Goal: Information Seeking & Learning: Understand process/instructions

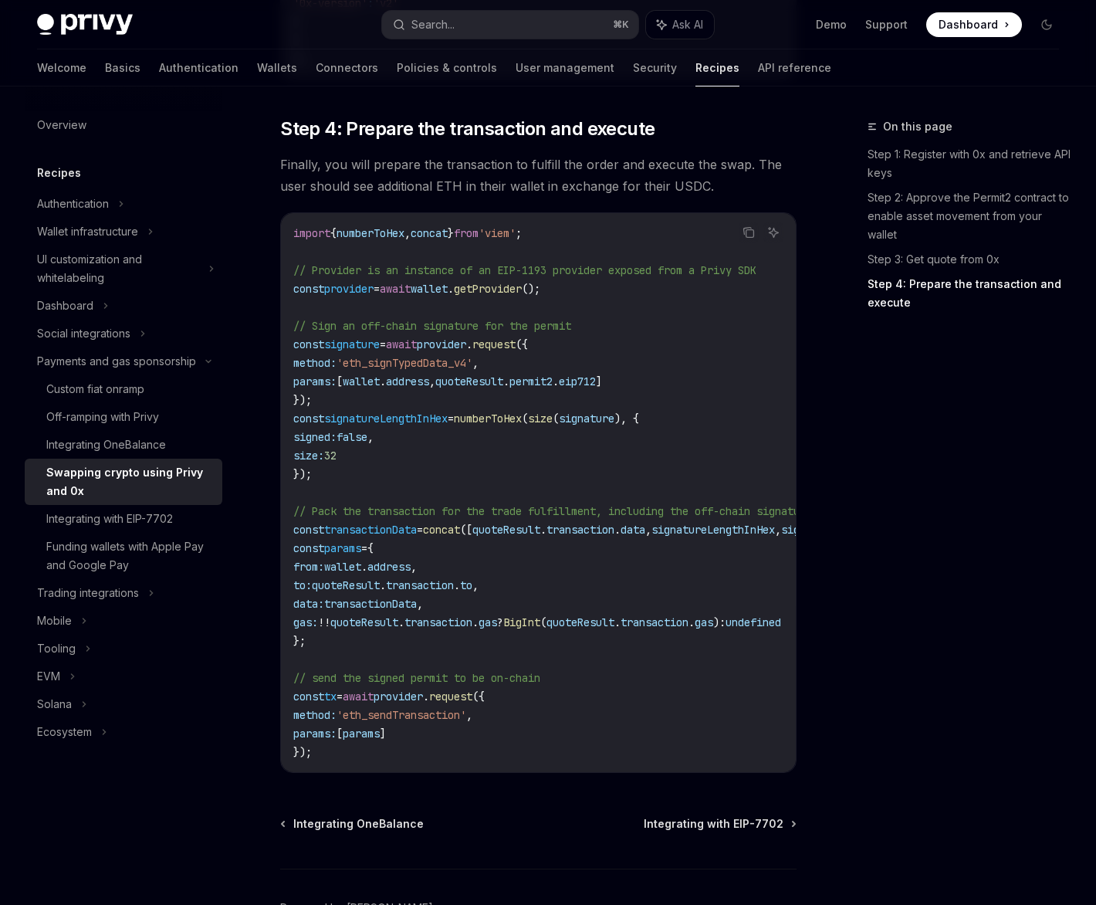
scroll to position [1806, 0]
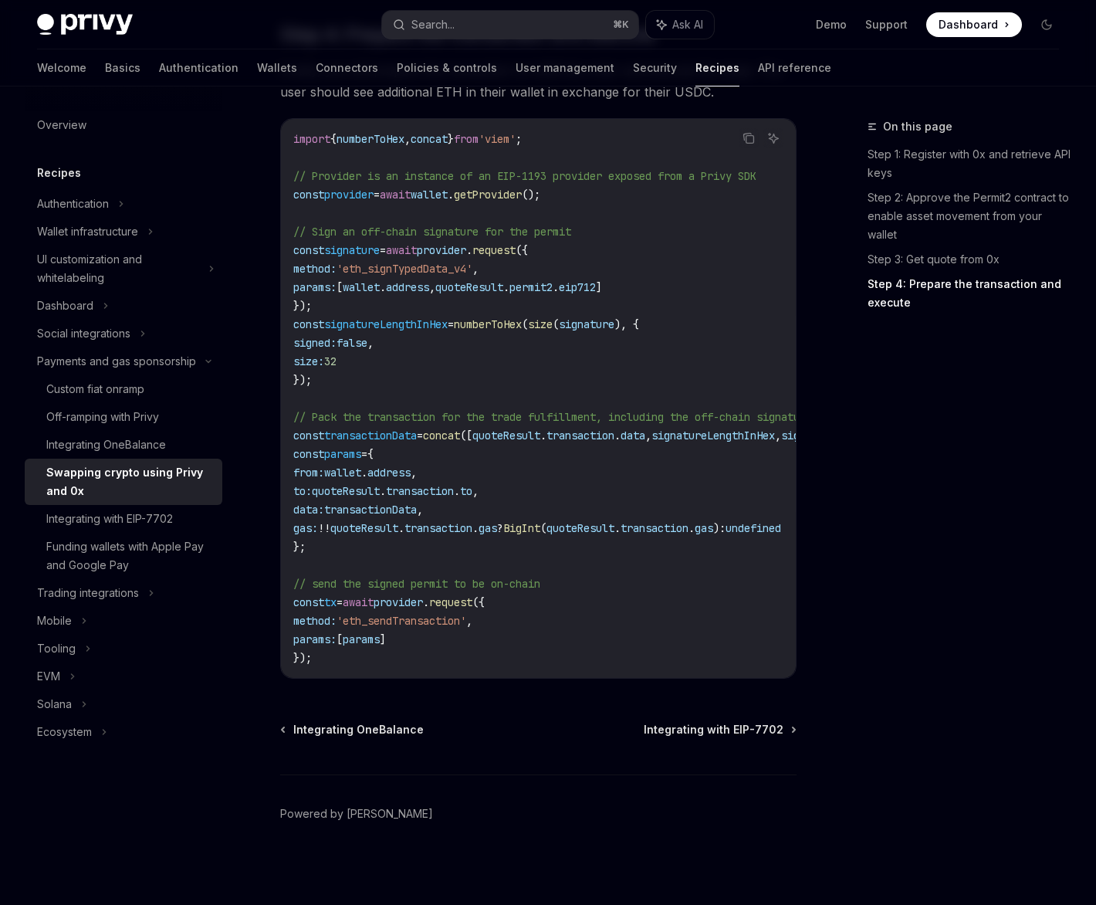
click at [926, 527] on div "On this page Step 1: Register with 0x and retrieve API keys Step 2: Approve the…" at bounding box center [954, 510] width 235 height 787
click at [105, 381] on div "Custom fiat onramp" at bounding box center [95, 389] width 98 height 19
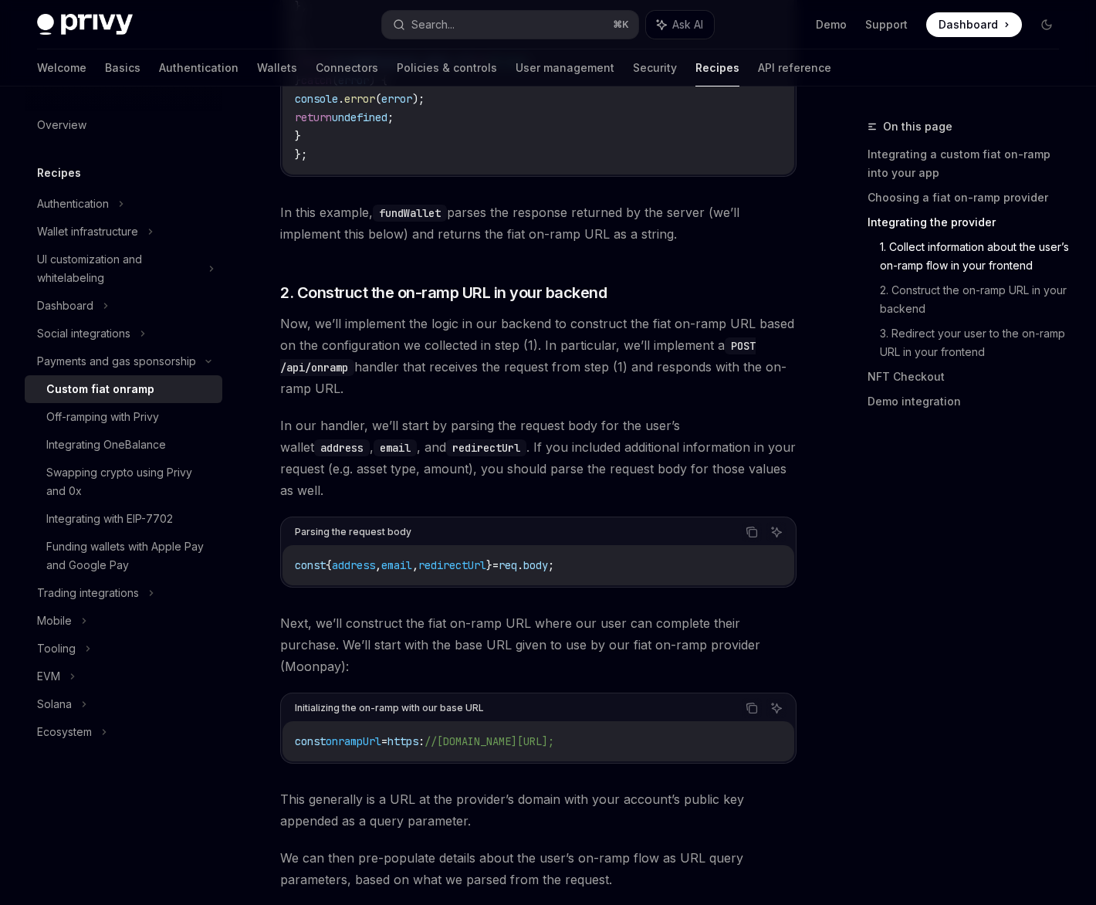
scroll to position [2981, 0]
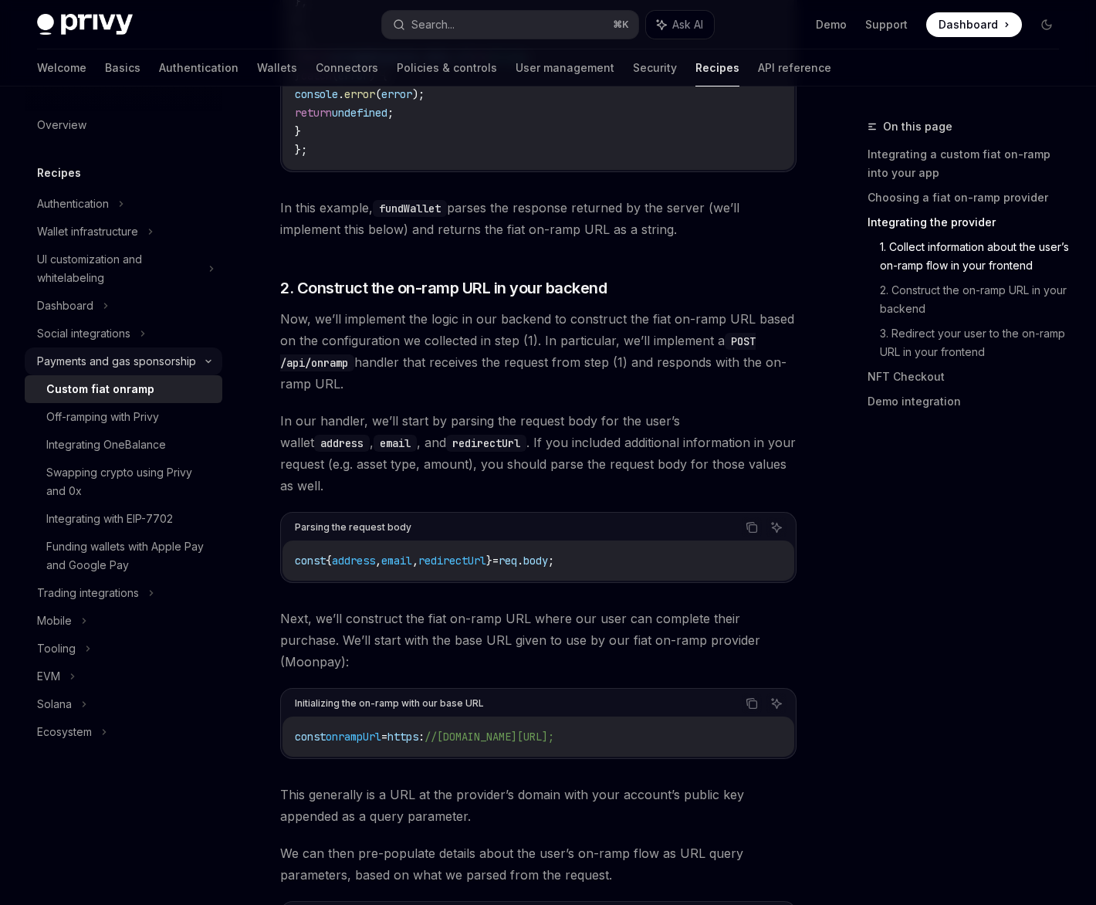
click at [121, 366] on div "Payments and gas sponsorship" at bounding box center [116, 361] width 159 height 19
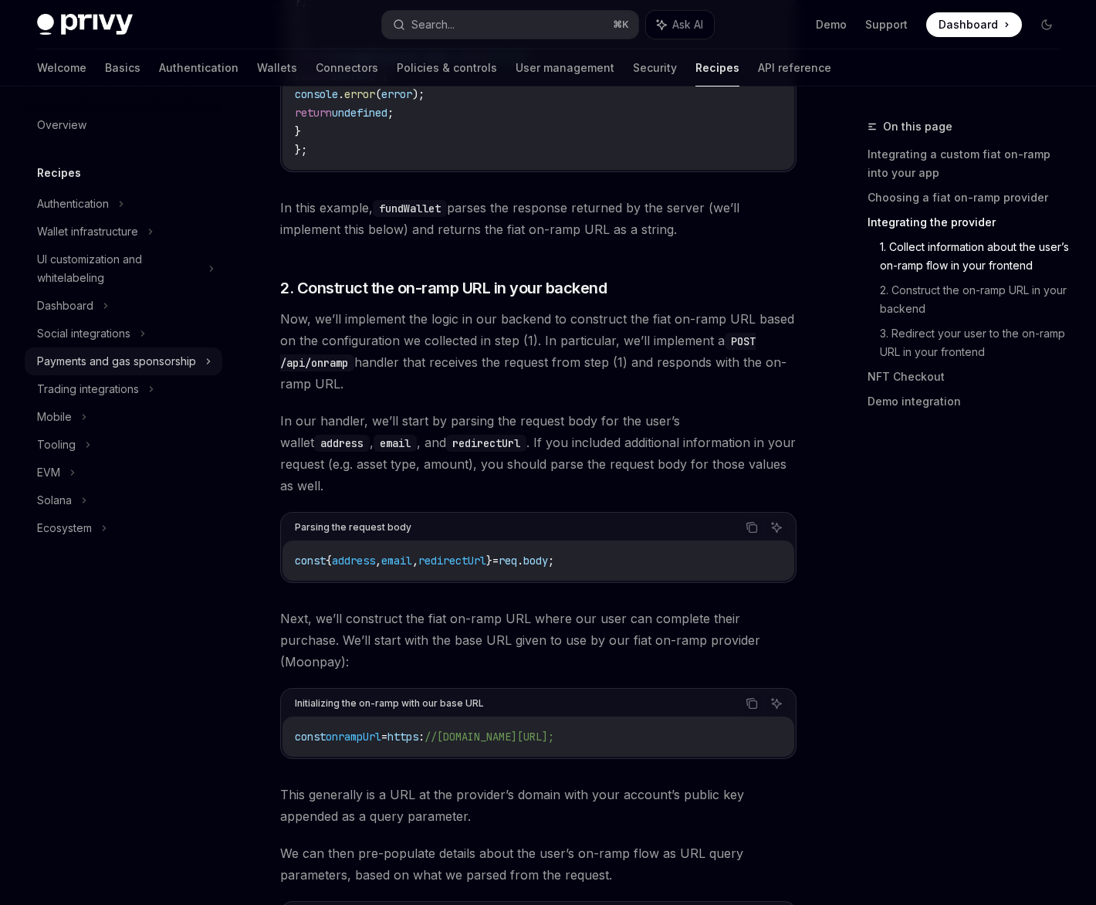
click at [121, 366] on div "Payments and gas sponsorship" at bounding box center [116, 361] width 159 height 19
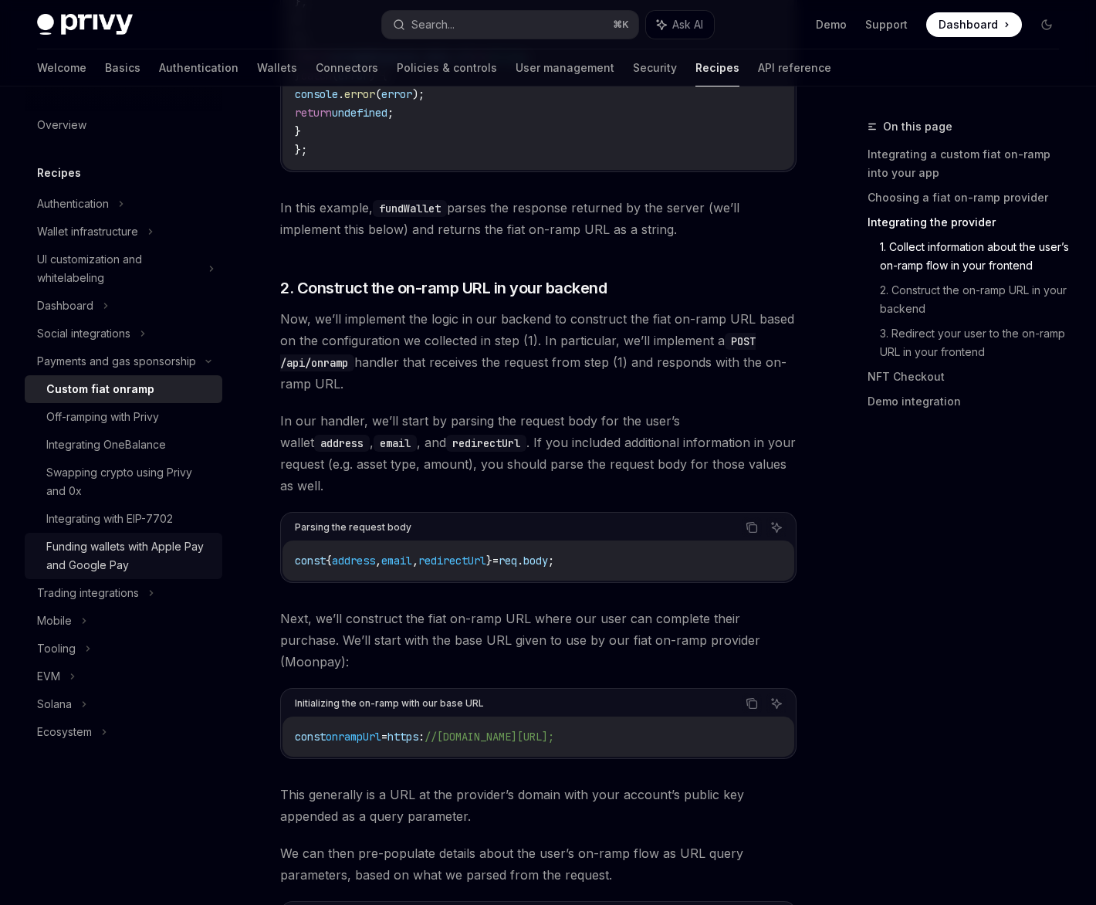
click at [170, 547] on div "Funding wallets with Apple Pay and Google Pay" at bounding box center [129, 555] width 167 height 37
type textarea "*"
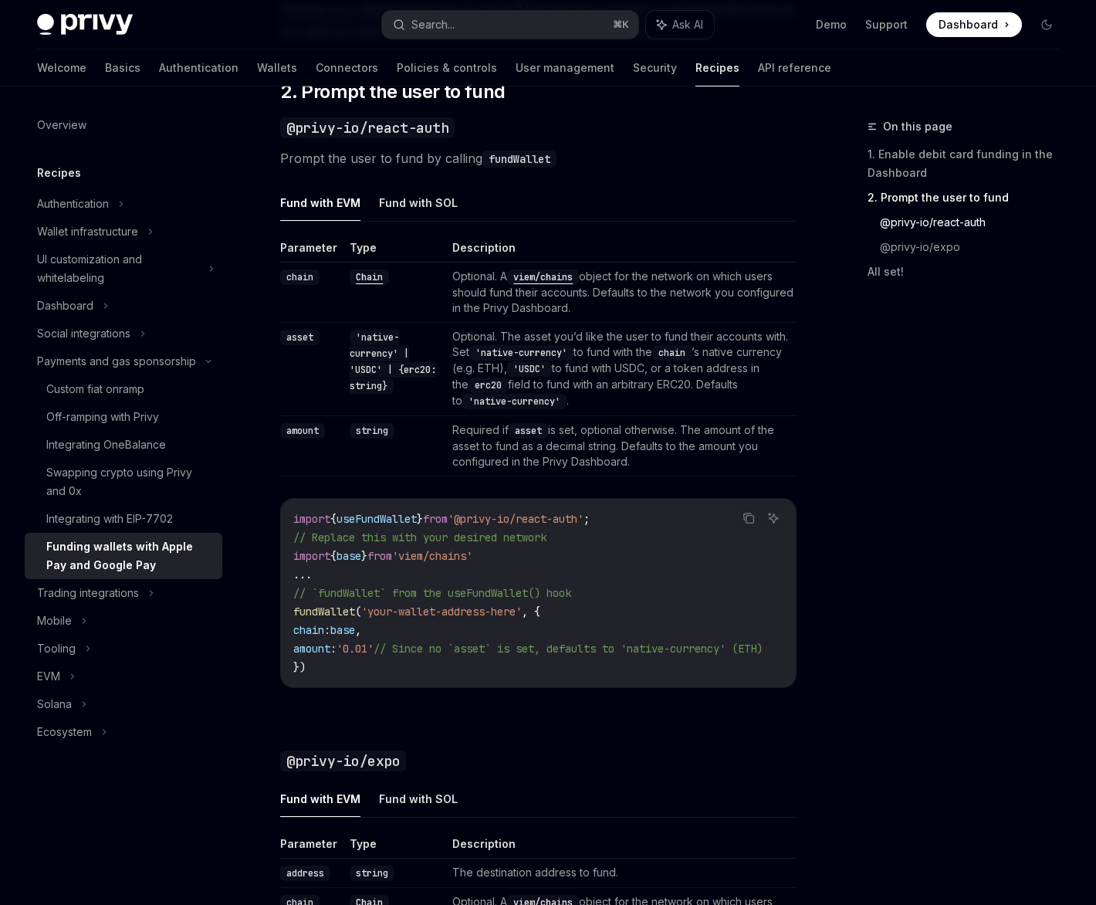
scroll to position [935, 0]
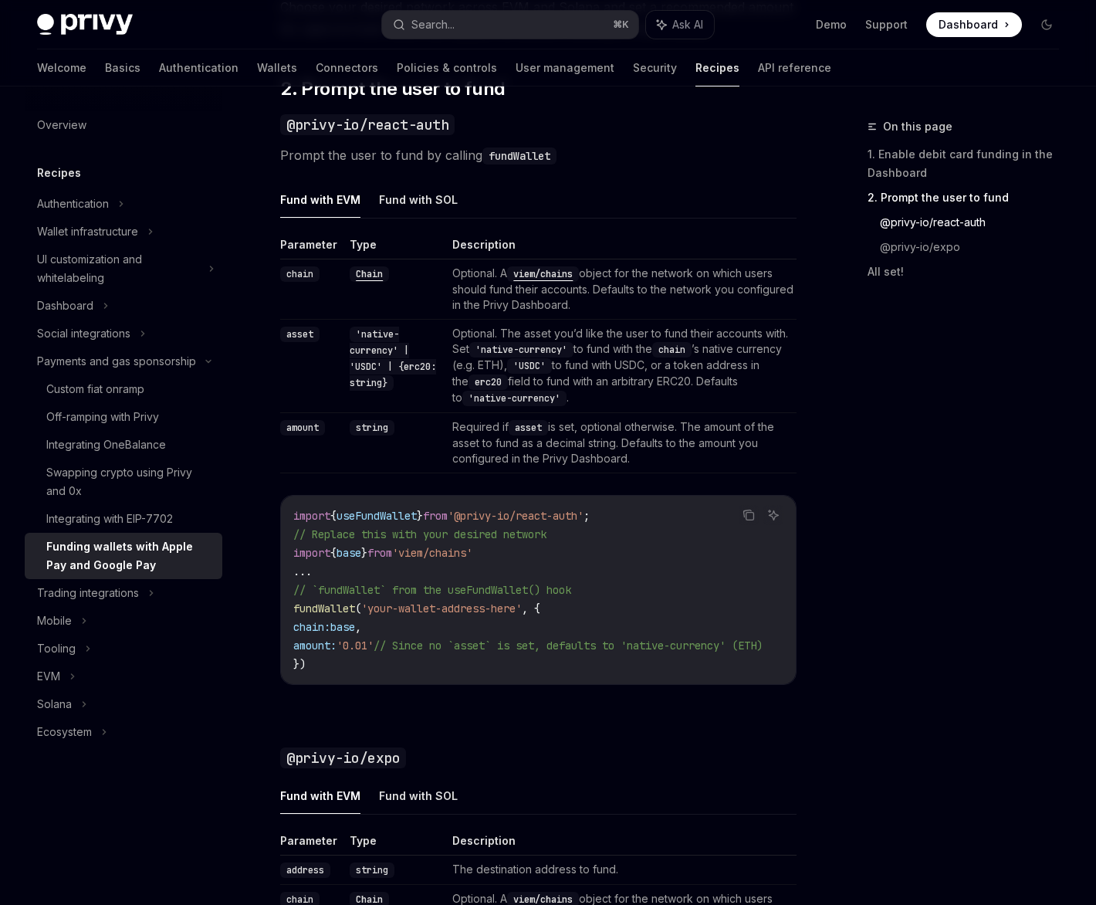
click at [666, 276] on td "Optional. A viem/chains object for the network on which users should fund their…" at bounding box center [621, 289] width 350 height 60
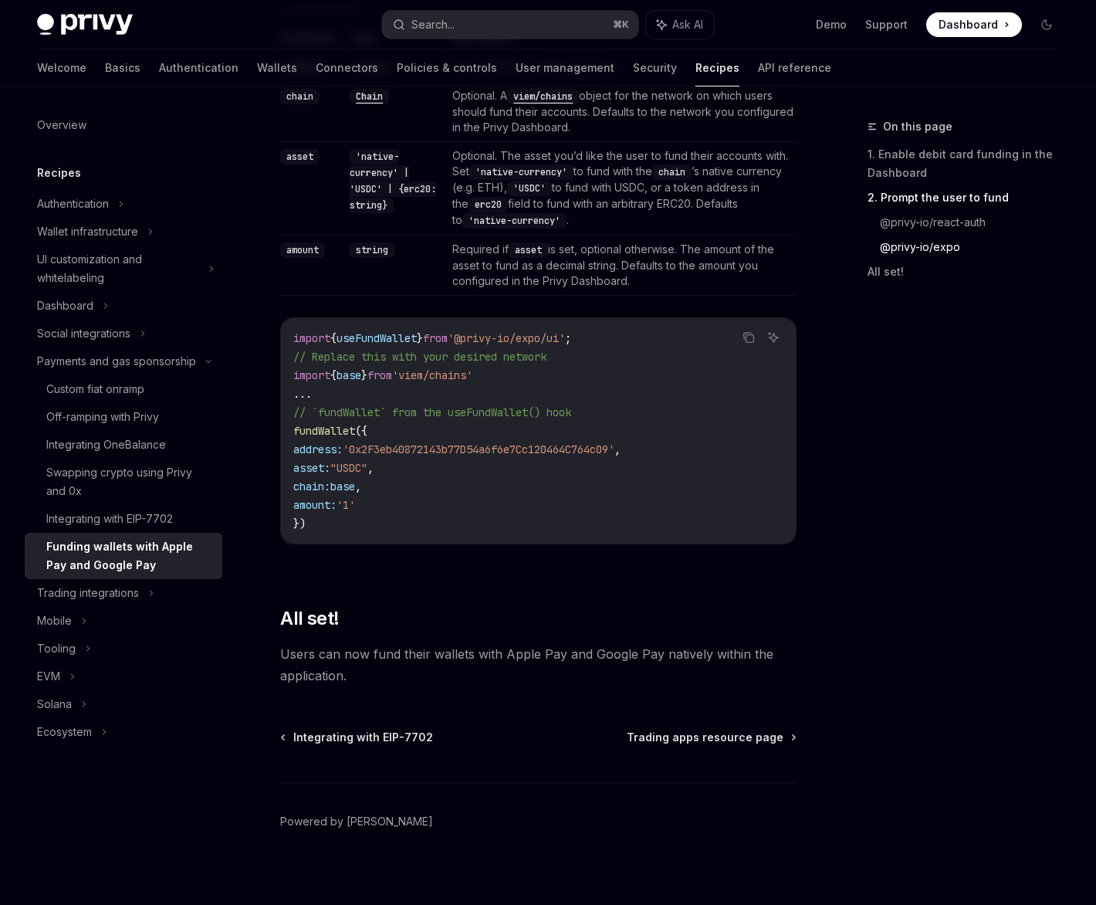
scroll to position [1755, 0]
